Goal: Transaction & Acquisition: Purchase product/service

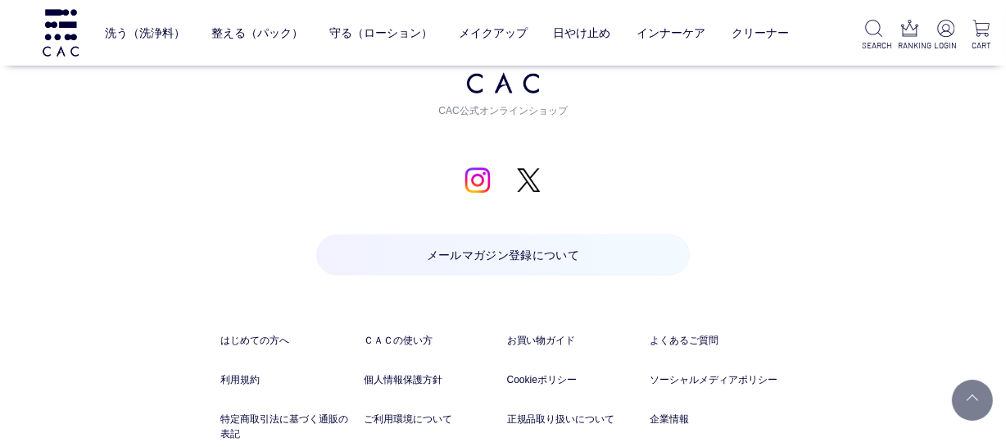
scroll to position [1787, 0]
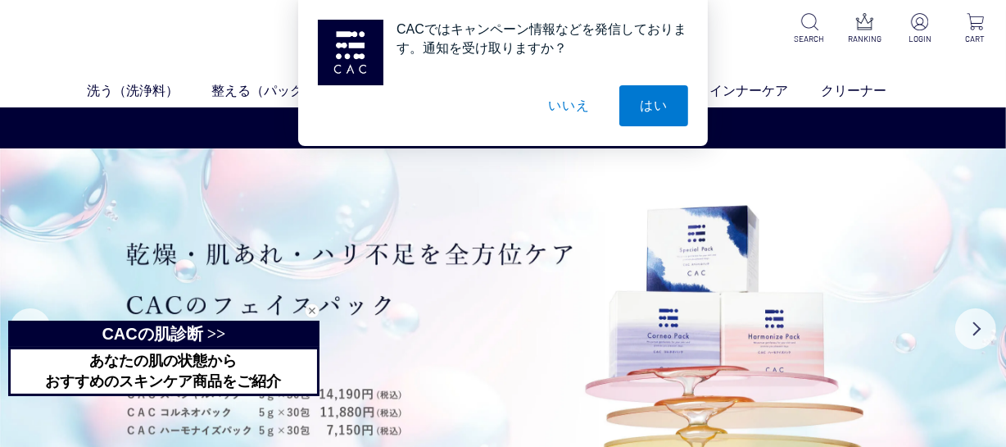
click at [646, 103] on button "はい" at bounding box center [653, 105] width 69 height 41
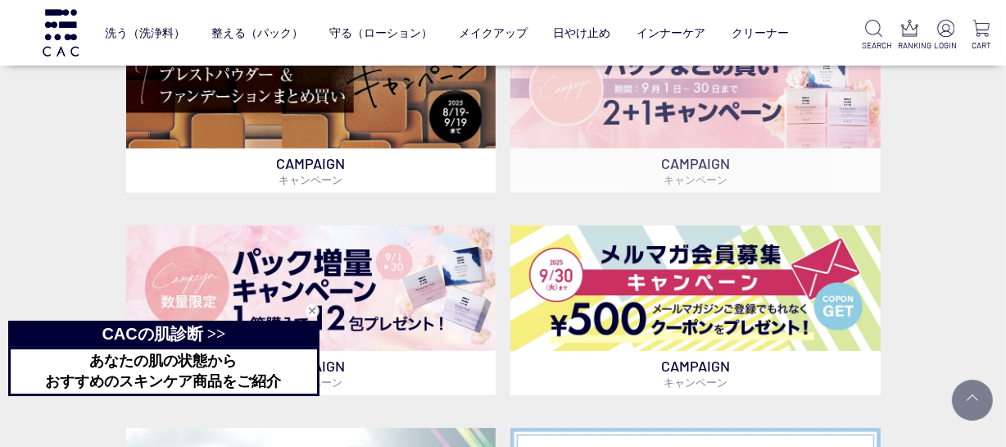
scroll to position [297, 0]
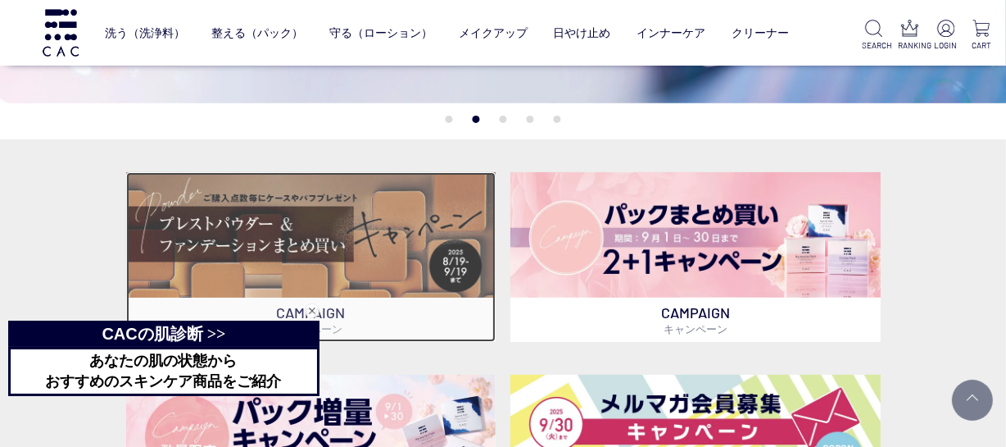
click at [339, 236] on img at bounding box center [310, 234] width 369 height 125
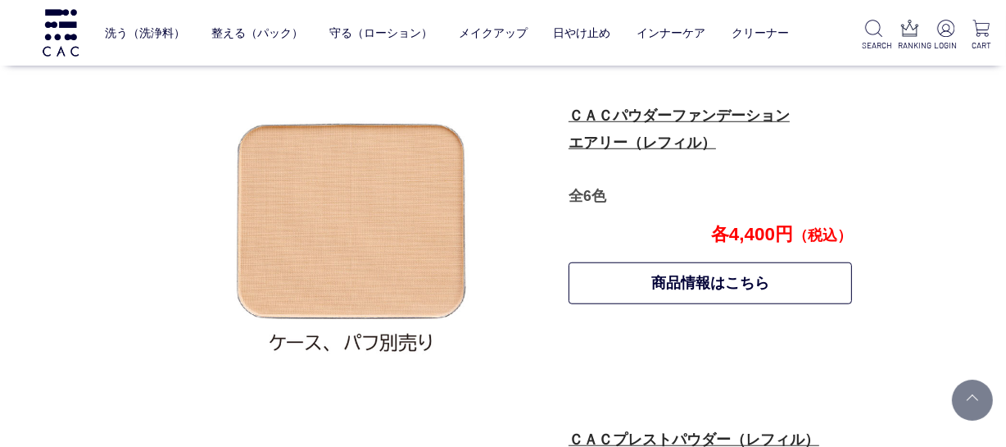
scroll to position [1208, 0]
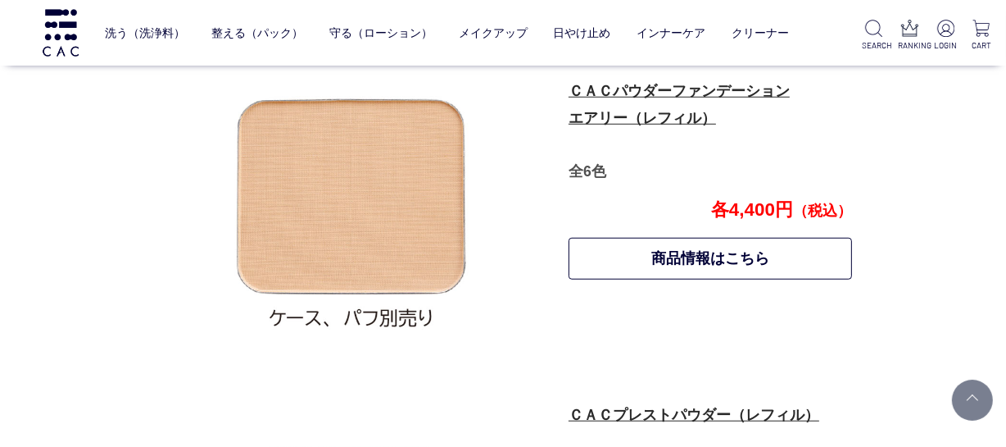
click at [661, 107] on p "ＣＡＣパウダーファンデーション エアリー（レフィル） 全6色" at bounding box center [710, 131] width 282 height 107
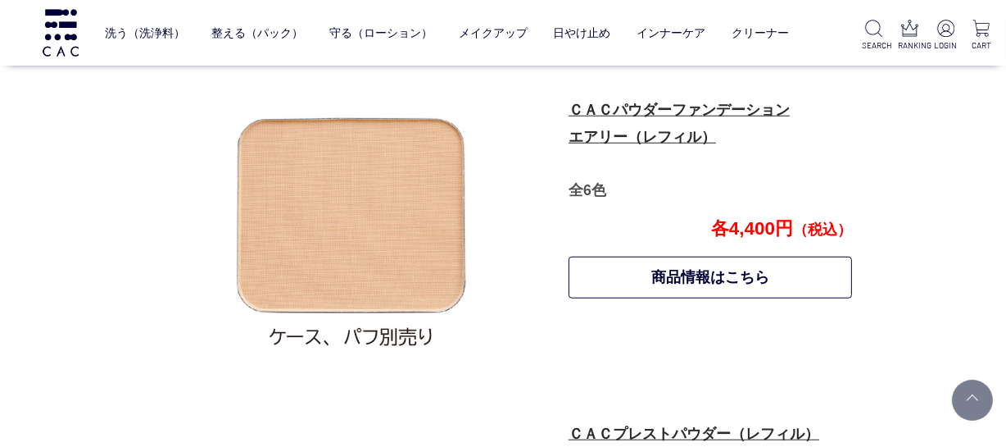
scroll to position [1133, 0]
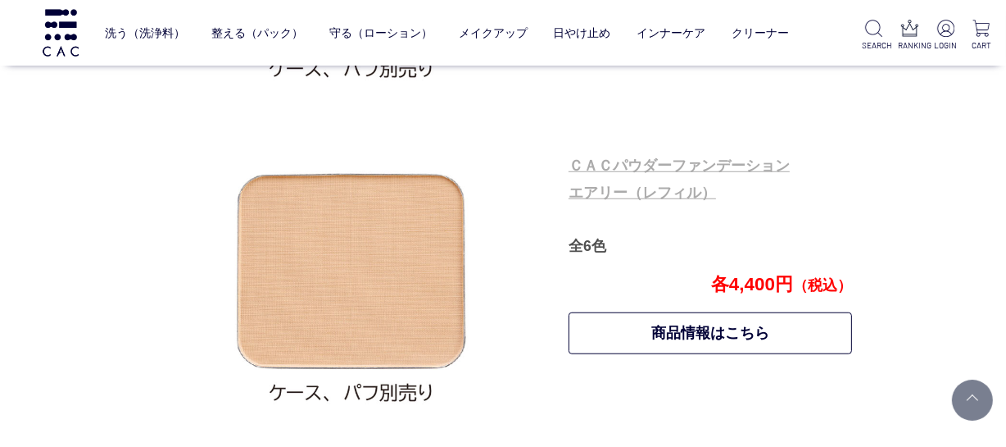
click at [647, 193] on link "ＣＡＣパウダーファンデーション エアリー（レフィル）" at bounding box center [679, 178] width 221 height 43
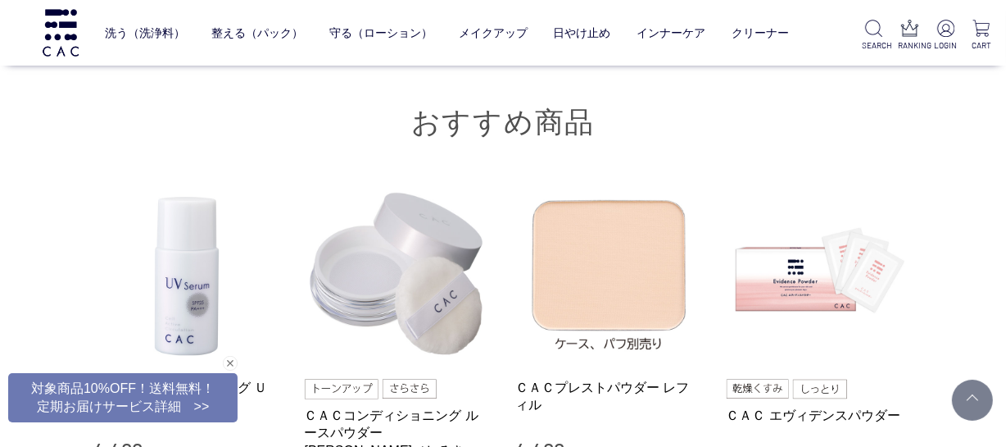
scroll to position [3053, 0]
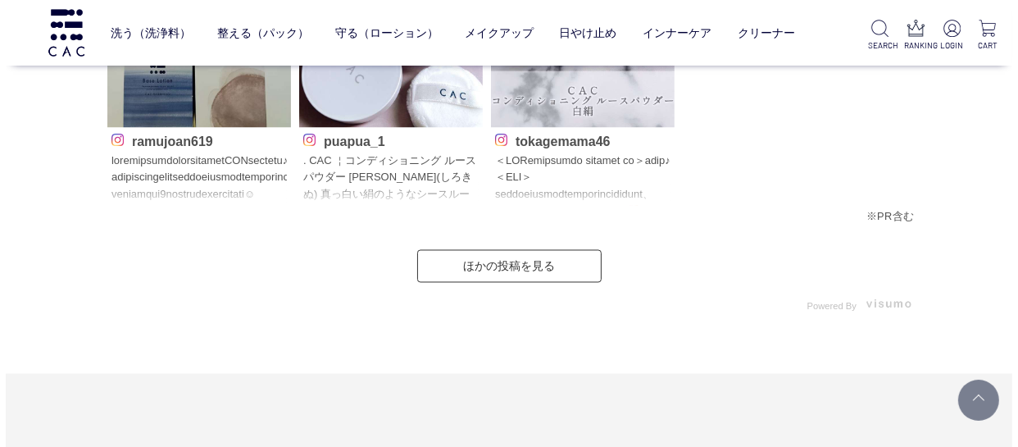
scroll to position [2681, 0]
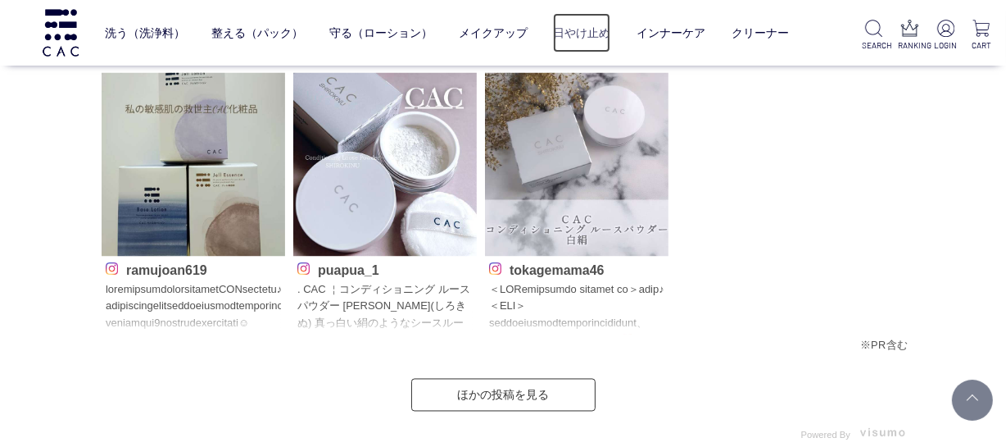
click at [592, 25] on link "日やけ止め" at bounding box center [581, 33] width 57 height 40
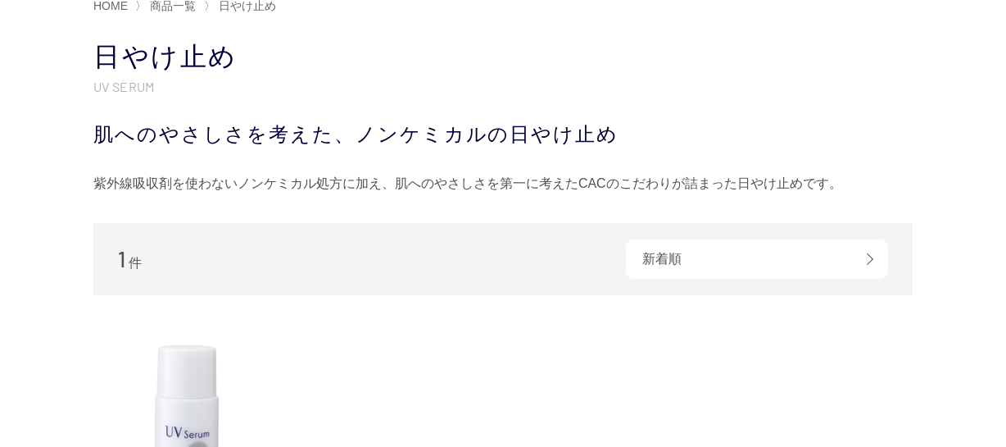
scroll to position [148, 0]
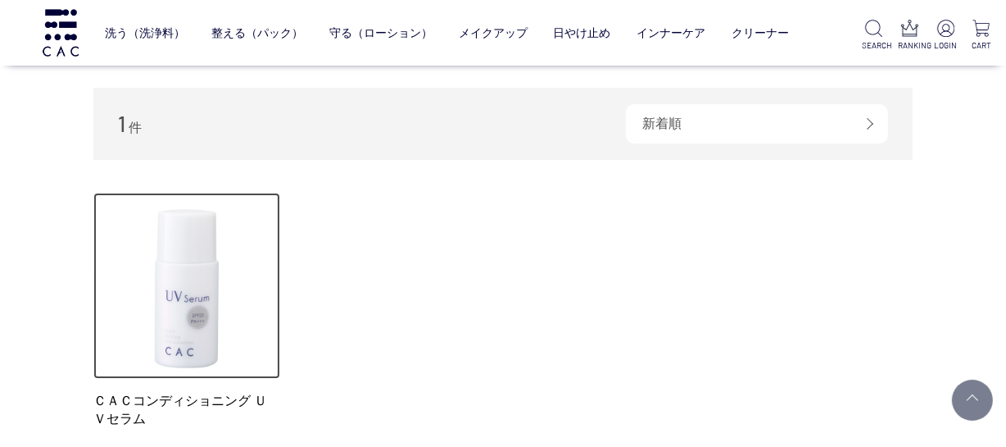
click at [191, 323] on img at bounding box center [186, 286] width 187 height 187
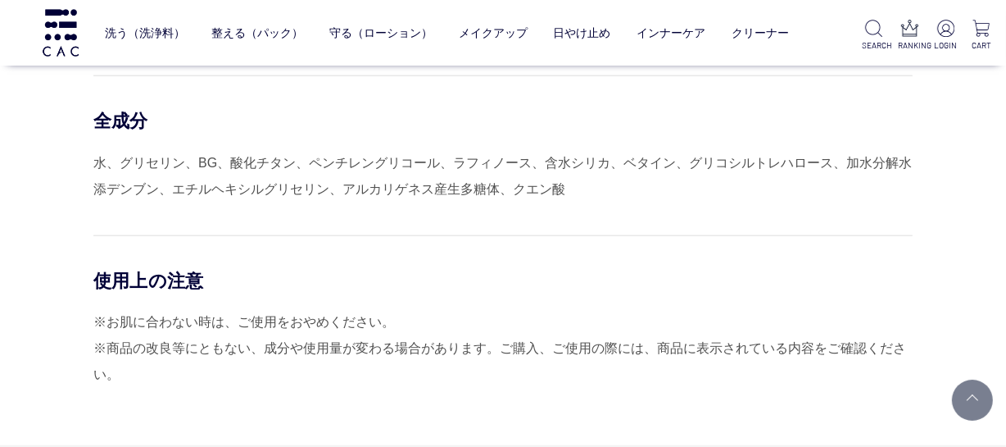
scroll to position [1712, 0]
